Goal: Transaction & Acquisition: Download file/media

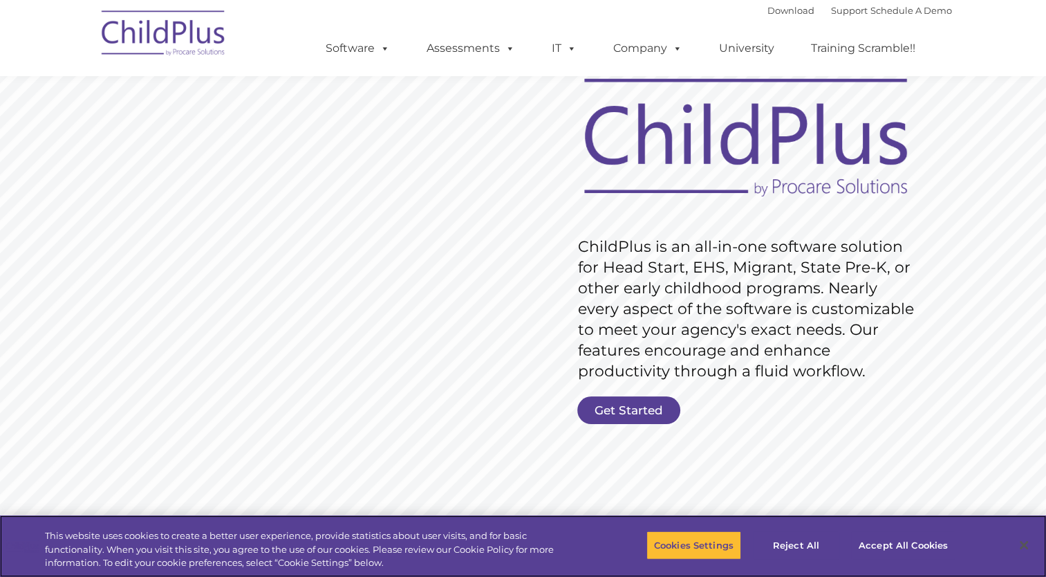
scroll to position [70, 0]
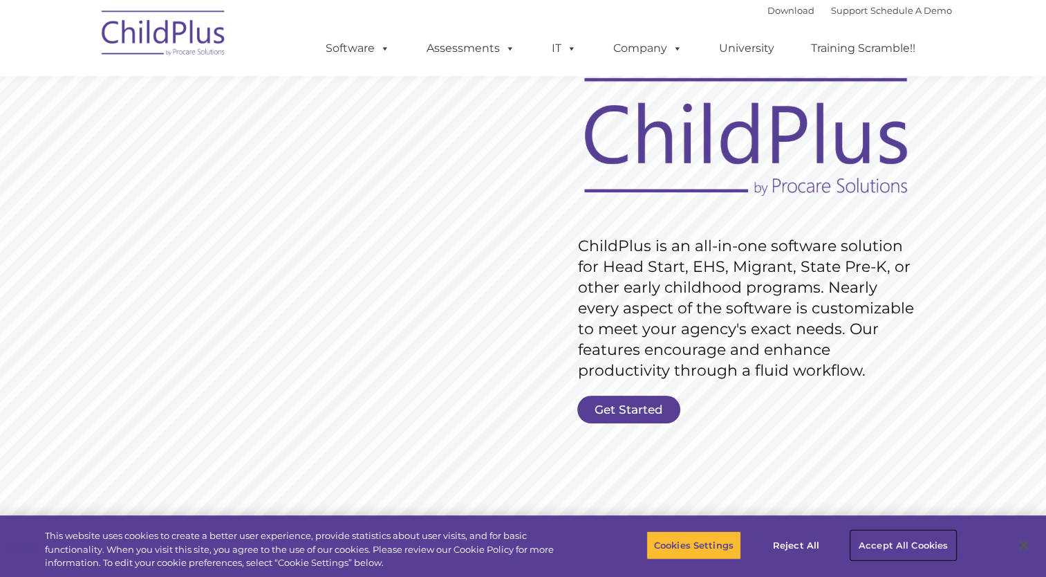
click at [877, 534] on button "Accept All Cookies" at bounding box center [903, 544] width 104 height 29
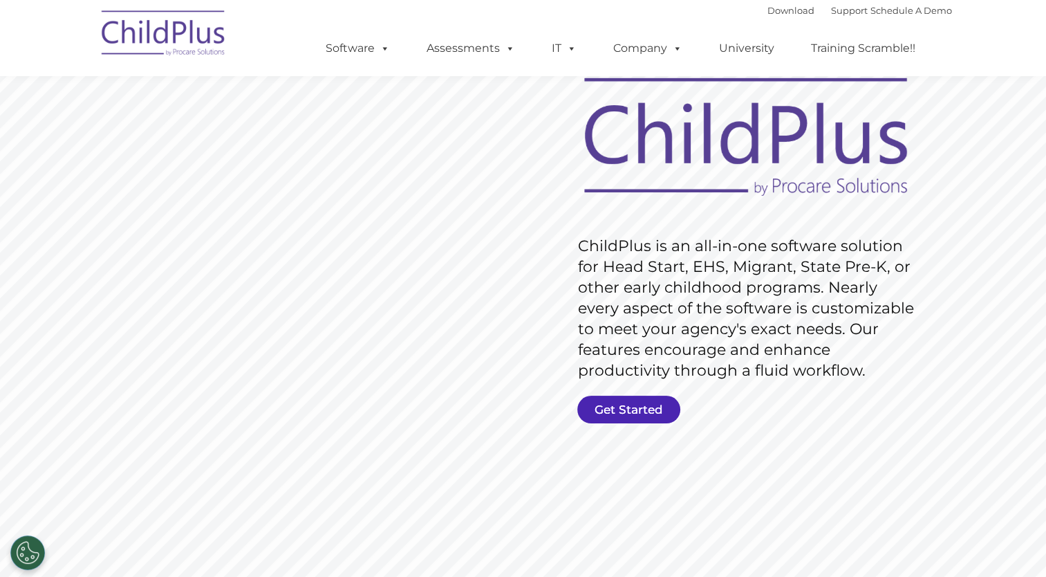
click at [649, 401] on link "Get Started" at bounding box center [628, 409] width 103 height 28
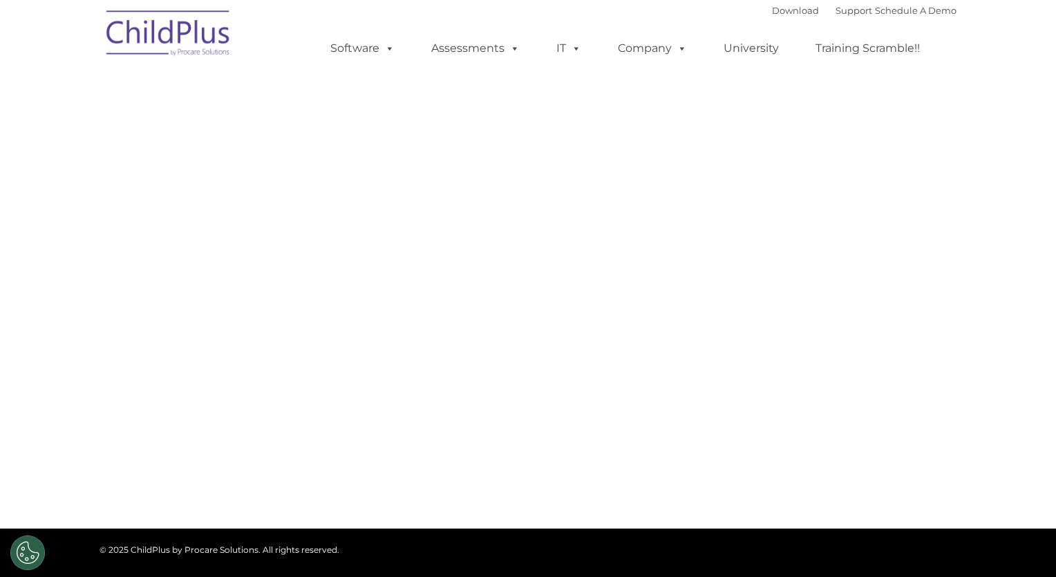
type input ""
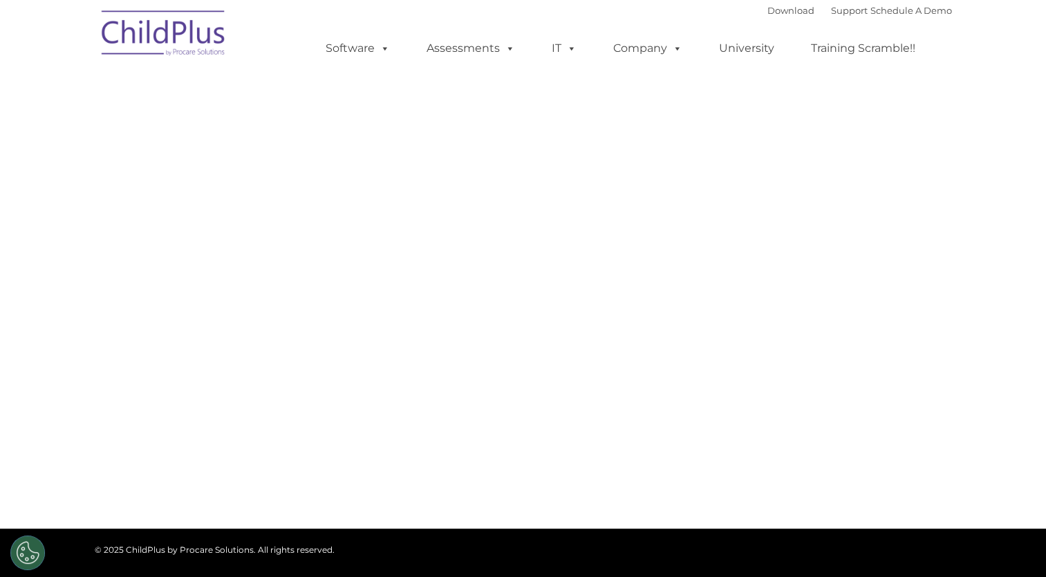
select select "MEDIUM"
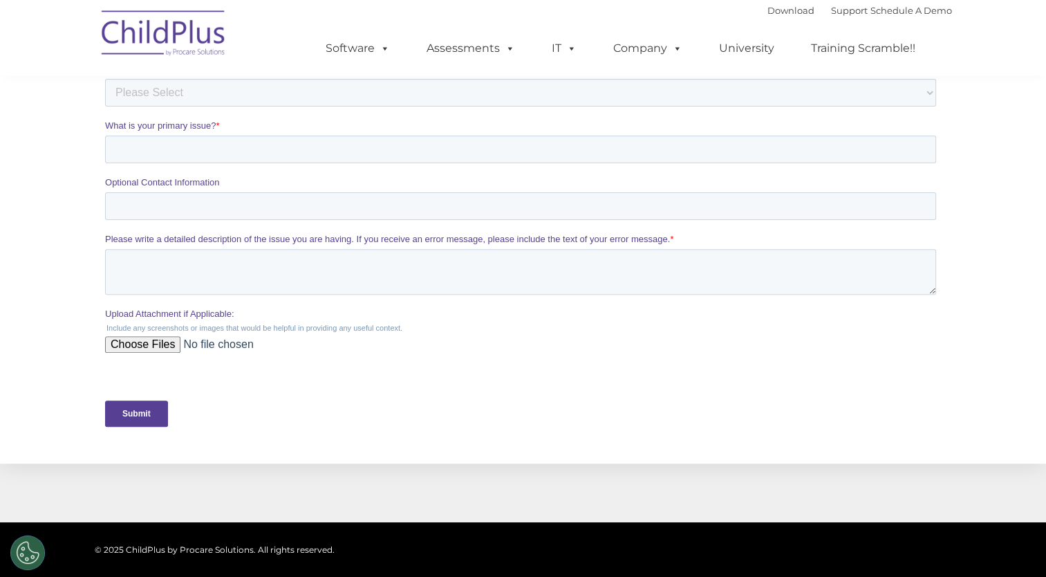
scroll to position [418, 0]
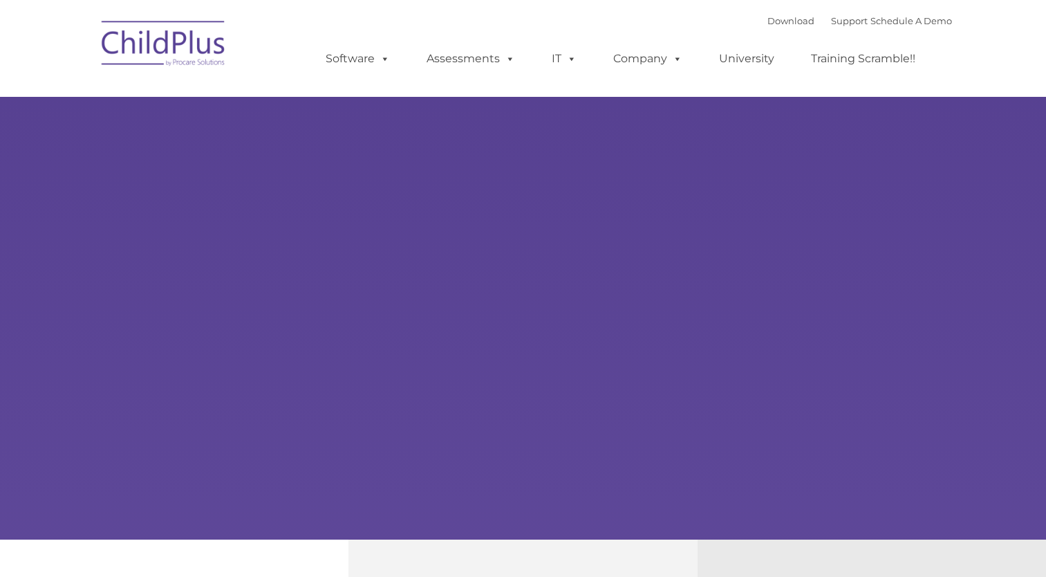
type input ""
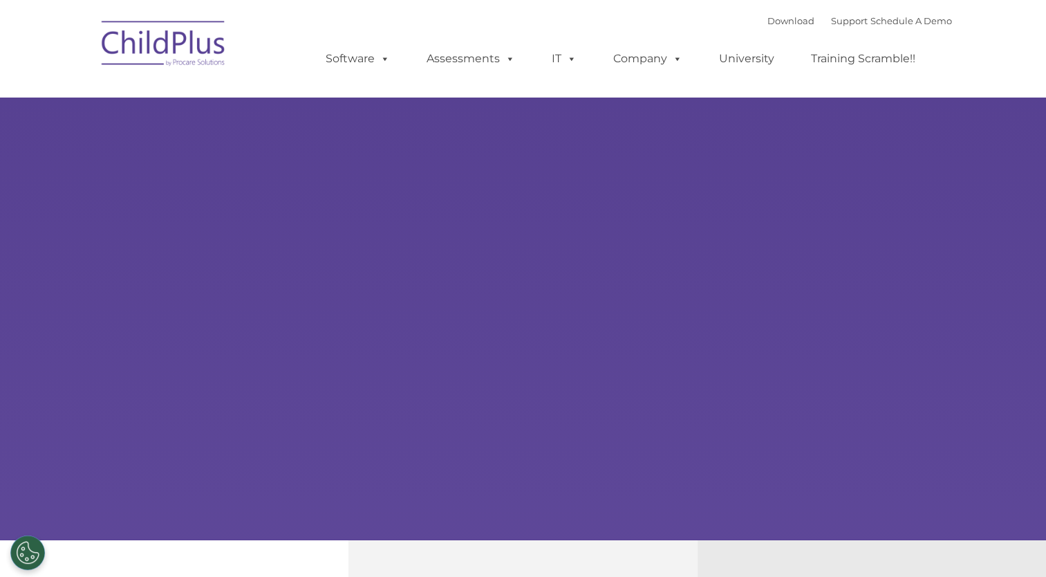
select select "MEDIUM"
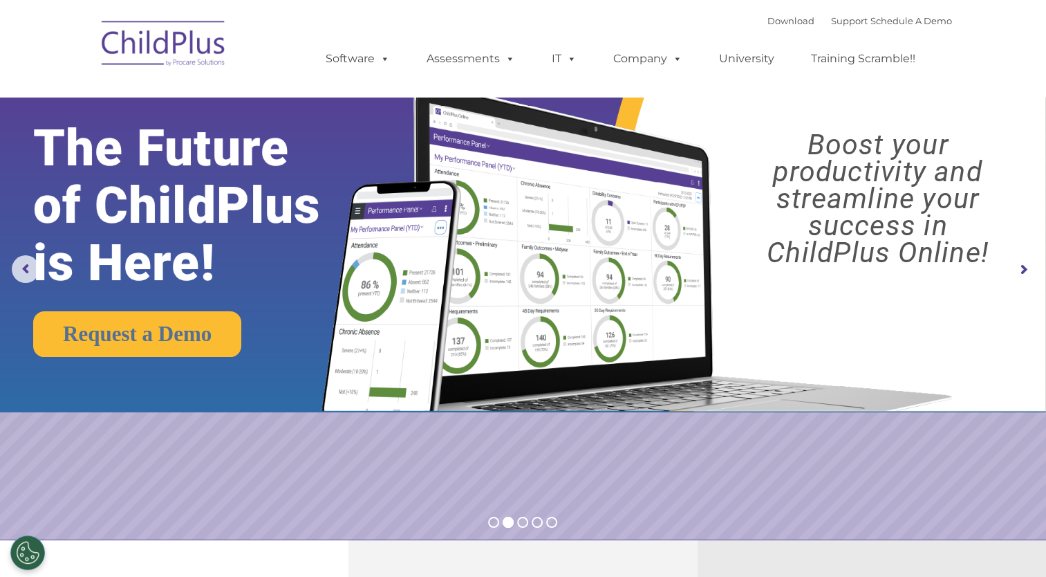
drag, startPoint x: 966, startPoint y: 1, endPoint x: 703, endPoint y: 29, distance: 264.8
click at [704, 29] on div "Download Support | Schedule A Demo  MENU MENU Software ChildPlus: The original…" at bounding box center [625, 48] width 654 height 76
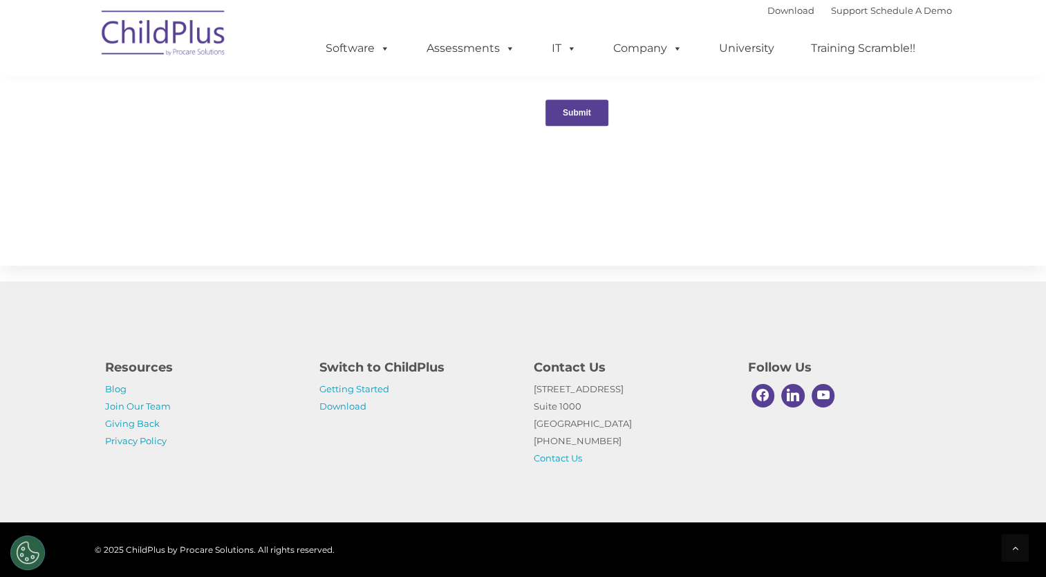
scroll to position [1466, 0]
click at [368, 402] on p "Getting Started Download" at bounding box center [416, 397] width 194 height 35
click at [351, 407] on link "Download" at bounding box center [342, 405] width 47 height 11
